Goal: Find specific page/section: Find specific page/section

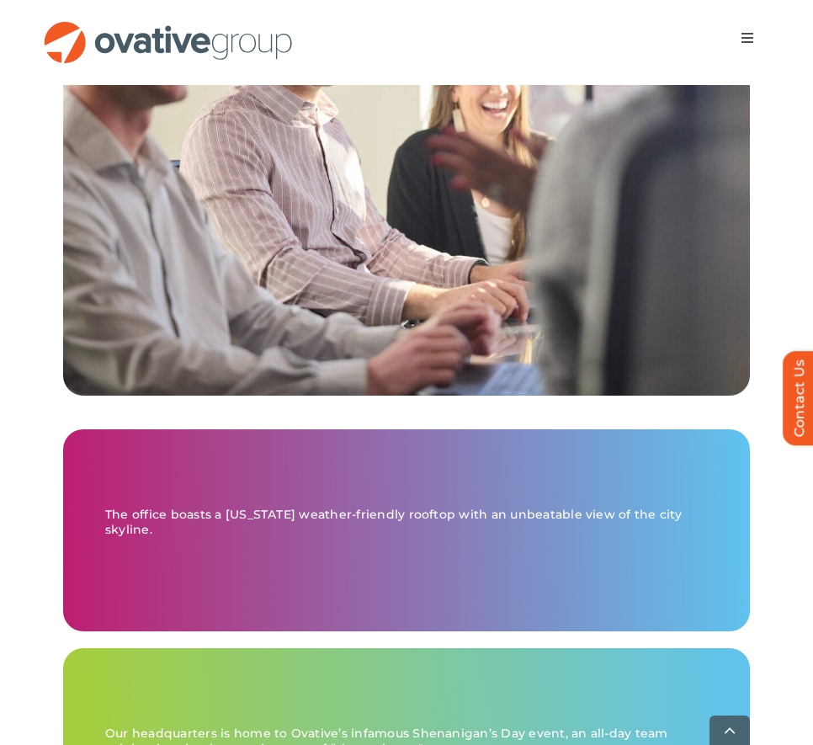
scroll to position [2694, 0]
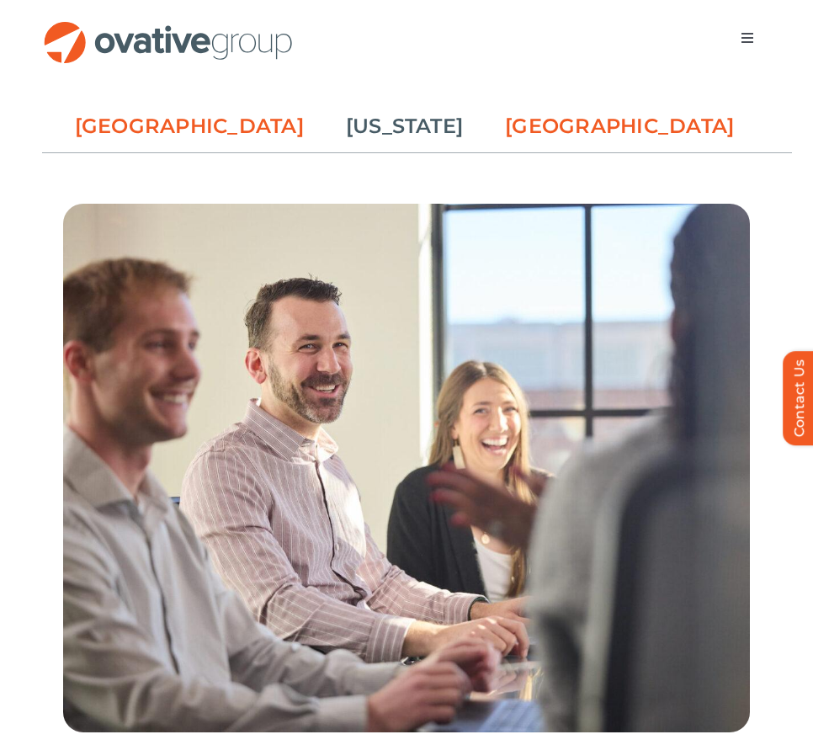
click at [545, 124] on link "[GEOGRAPHIC_DATA]" at bounding box center [619, 126] width 229 height 29
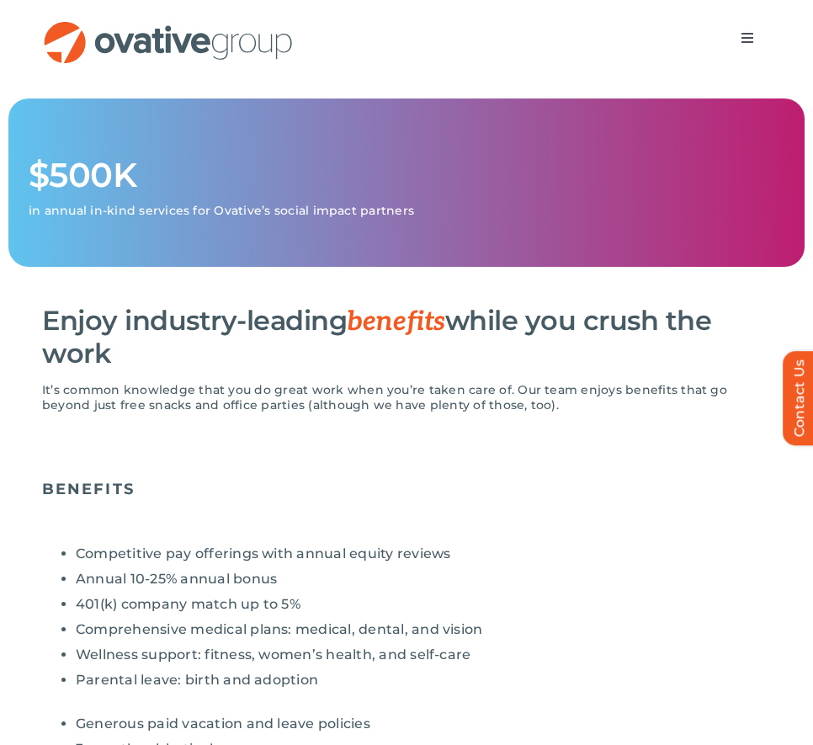
scroll to position [453, 0]
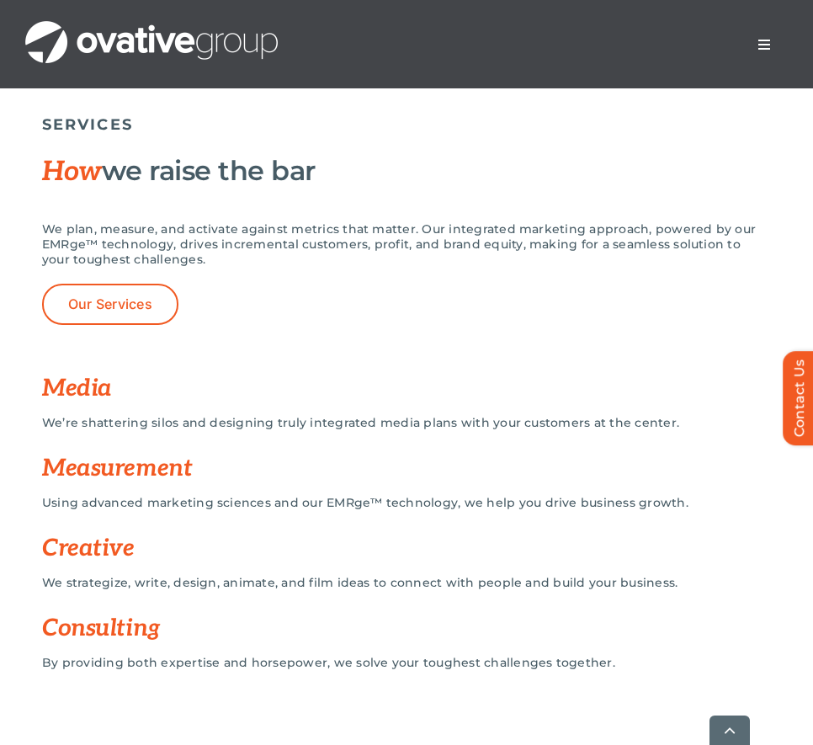
scroll to position [1347, 0]
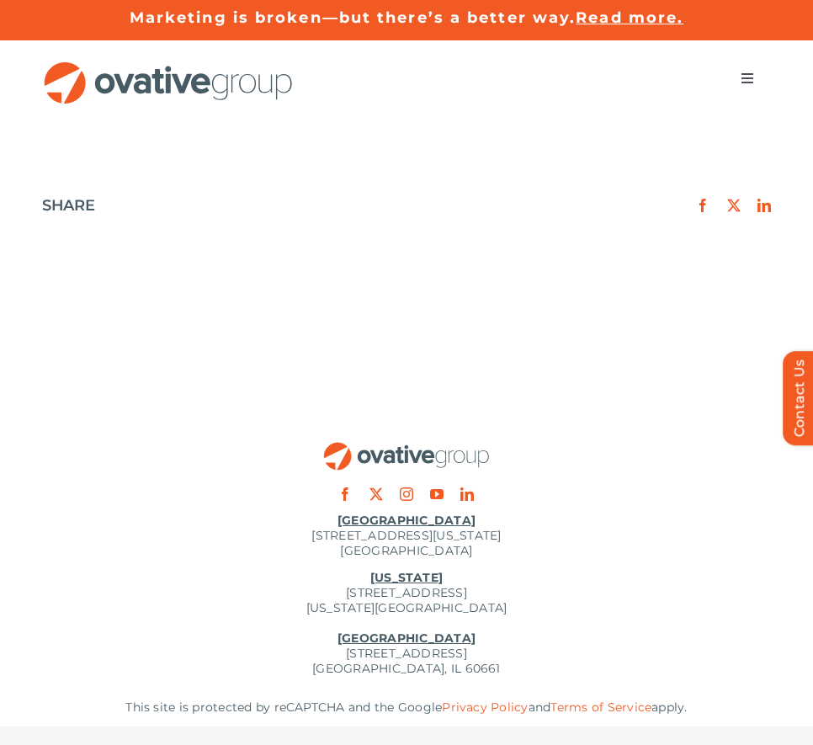
click at [69, 75] on img "OG_Full_horizontal_RGB" at bounding box center [168, 82] width 253 height 43
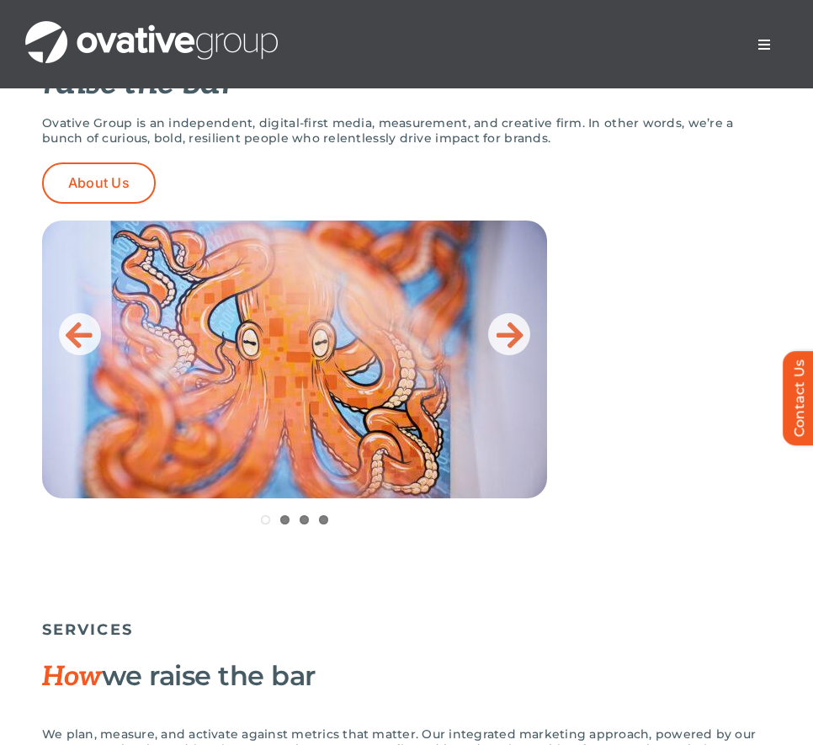
scroll to position [589, 0]
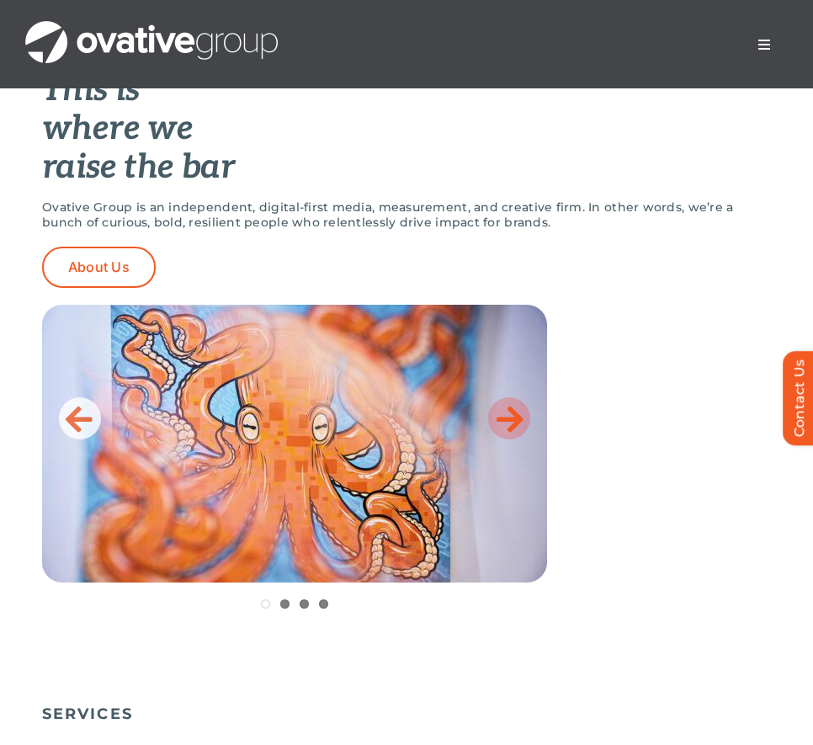
click at [517, 416] on icon at bounding box center [510, 419] width 27 height 34
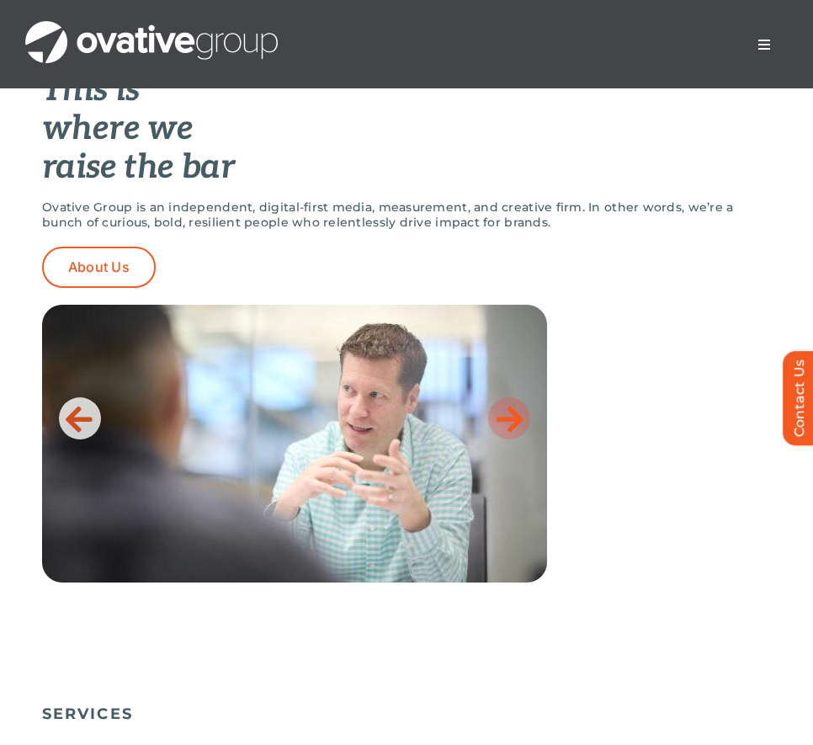
click at [519, 416] on icon at bounding box center [510, 419] width 27 height 34
